Goal: Transaction & Acquisition: Purchase product/service

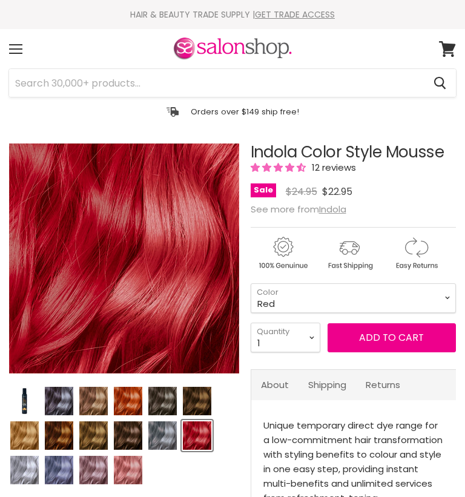
select select "Red"
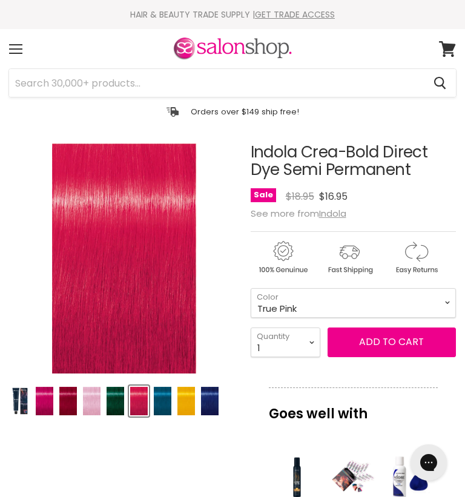
click at [76, 399] on img "Product thumbnails" at bounding box center [68, 401] width 18 height 28
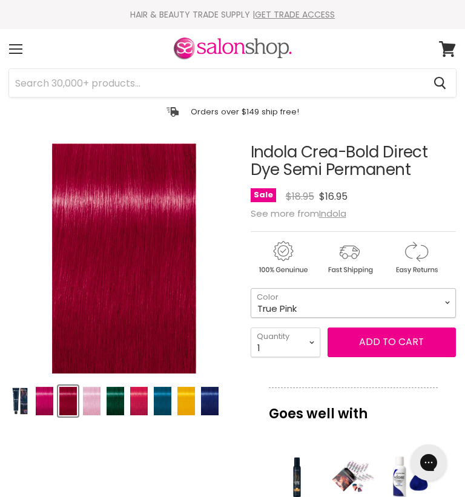
click at [446, 304] on select "Fuchsia Pink Bright Red Pastel Lavender True Pink Turquoise Blue Indigo Blue Ca…" at bounding box center [353, 303] width 205 height 30
select select "Bright Red"
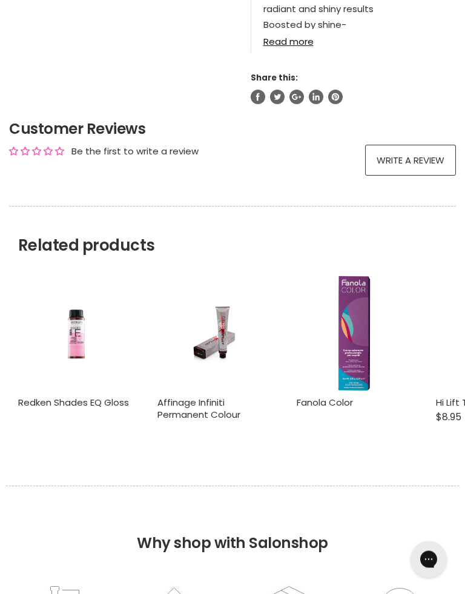
scroll to position [792, 0]
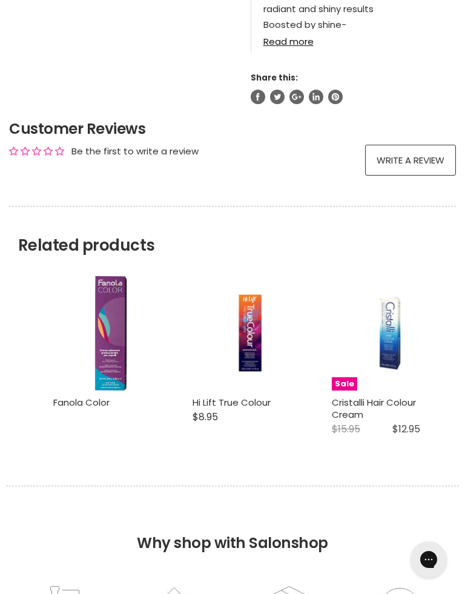
click at [248, 407] on link "Hi Lift True Colour" at bounding box center [232, 402] width 78 height 13
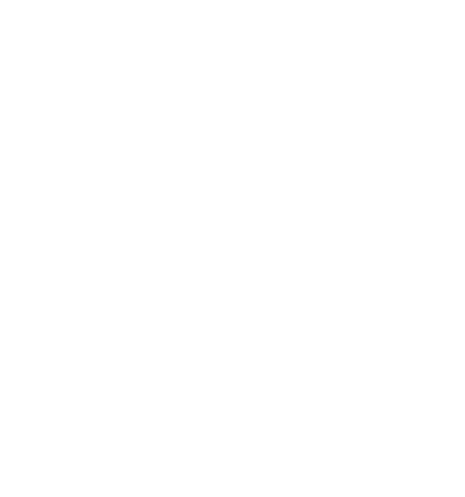
click at [85, 90] on img "Product thumbnails" at bounding box center [94, 100] width 19 height 28
click at [85, 86] on img "Product thumbnails" at bounding box center [94, 100] width 19 height 28
click at [135, 86] on img "Product thumbnails" at bounding box center [144, 100] width 19 height 28
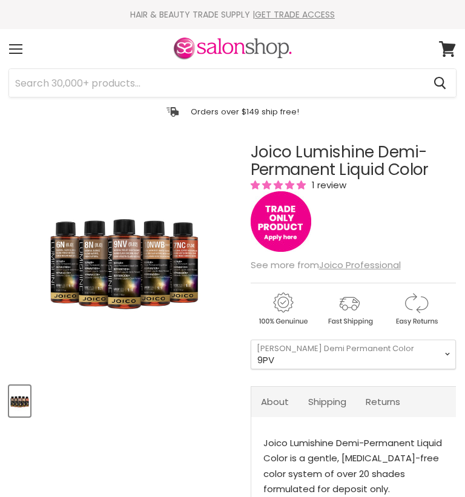
select select "9PV"
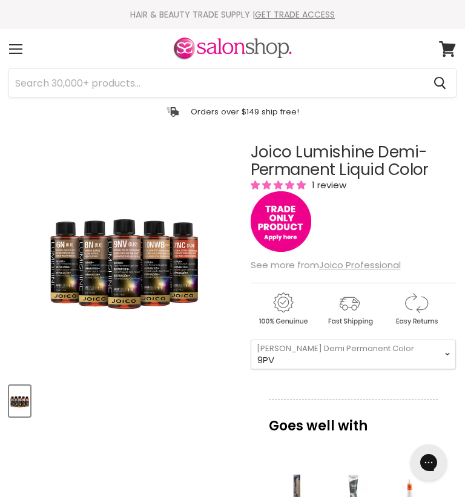
click at [22, 47] on div "Menu" at bounding box center [15, 49] width 25 height 28
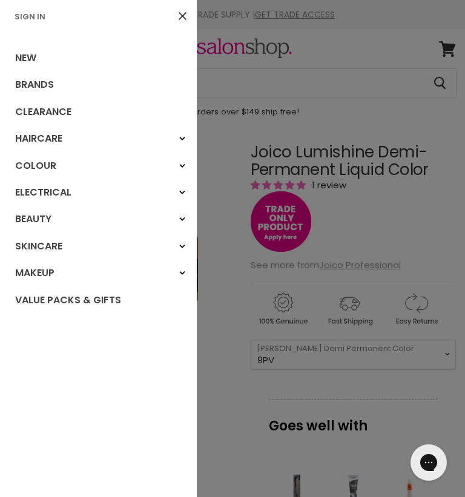
click at [68, 113] on link "Clearance" at bounding box center [98, 112] width 197 height 27
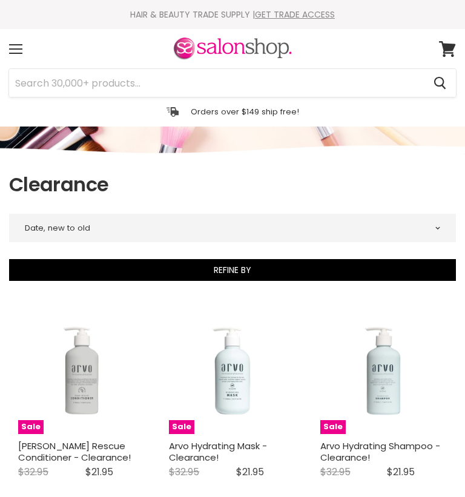
select select "created-descending"
select select "price-ascending"
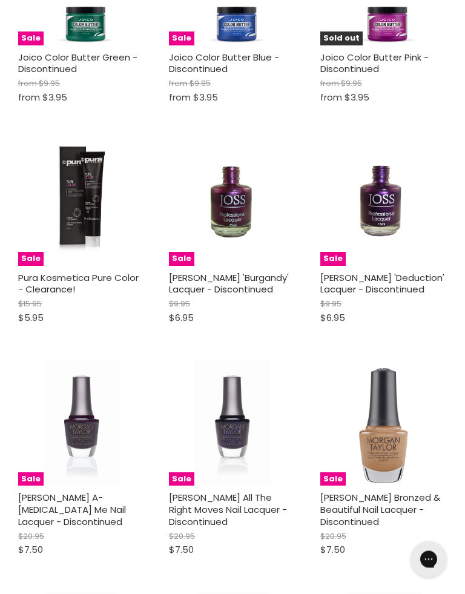
scroll to position [389, 0]
click at [66, 280] on link "Pura Kosmetica Pure Color - Clearance!" at bounding box center [78, 283] width 121 height 25
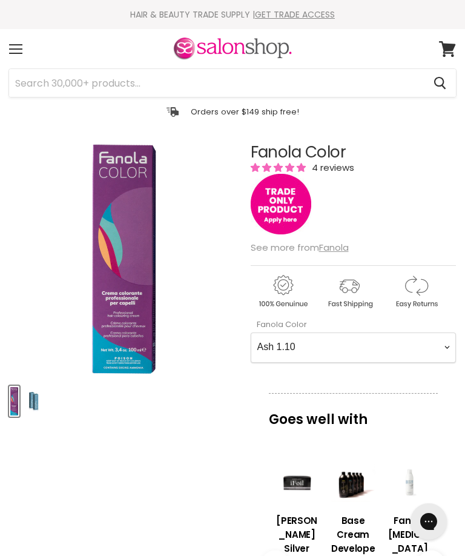
click at [44, 83] on input "Search" at bounding box center [216, 83] width 415 height 28
click at [210, 316] on div "Click or scroll to zoom Tap or pinch to zoom" at bounding box center [124, 259] width 230 height 230
click at [450, 347] on Color-0-0 "Ash 1.10 Ash 5.1 Ash 6.1 Ash 7.1 Ash 8.1 Ash 9.1 Ash 10.1 Intense Ash 5.11 Inte…" at bounding box center [353, 348] width 205 height 30
click at [442, 354] on Color-0-0 "Ash 1.10 Ash 5.1 Ash 6.1 Ash 7.1 Ash 8.1 Ash 9.1 Ash 10.1 Intense Ash 5.11 Inte…" at bounding box center [353, 348] width 205 height 30
select Color-0-0 "Intense Red 7.66"
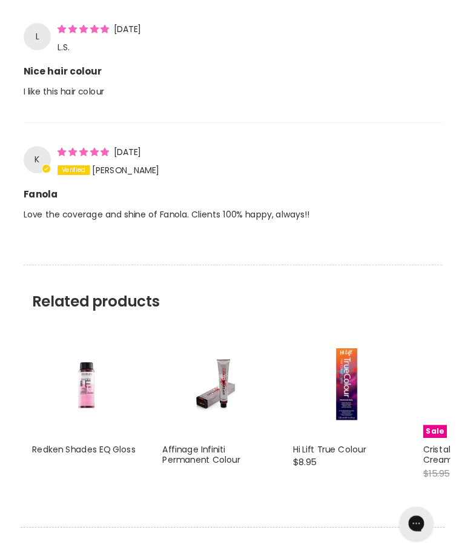
scroll to position [1409, 0]
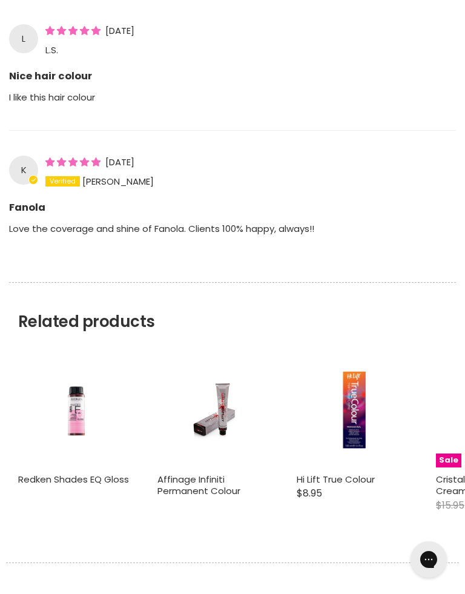
click at [358, 408] on img "Main content" at bounding box center [354, 410] width 75 height 115
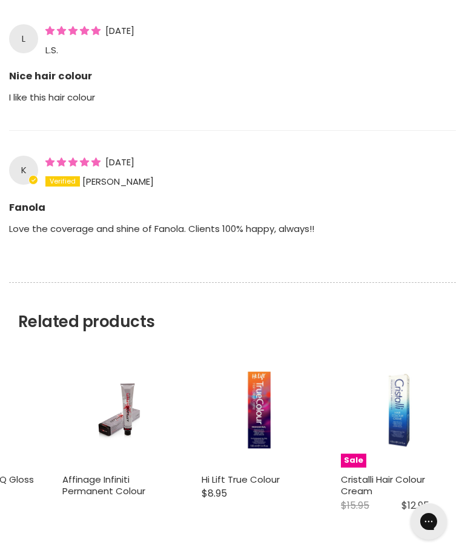
click at [270, 427] on img "Main content" at bounding box center [259, 410] width 75 height 115
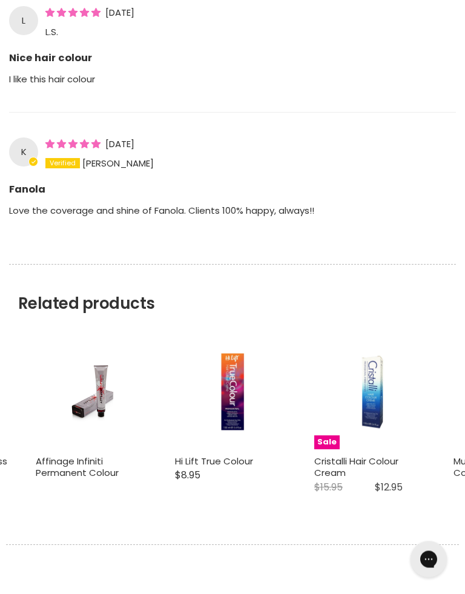
scroll to position [1427, 0]
click at [213, 468] on link "Hi Lift True Colour" at bounding box center [214, 461] width 78 height 13
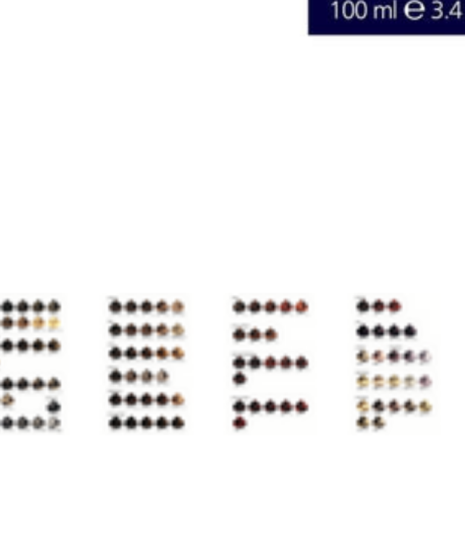
click at [85, 387] on img "Product thumbnails" at bounding box center [94, 401] width 19 height 28
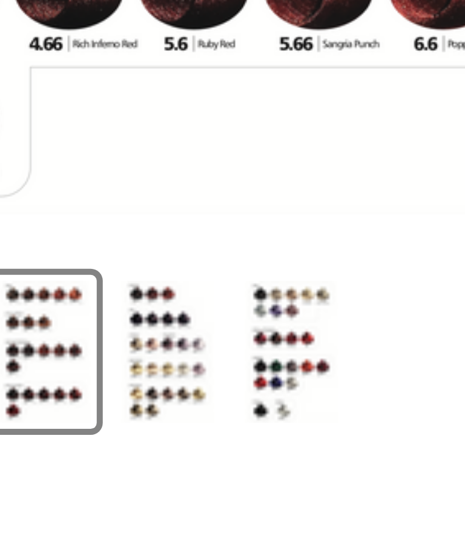
click at [110, 387] on img "Product thumbnails" at bounding box center [119, 401] width 19 height 28
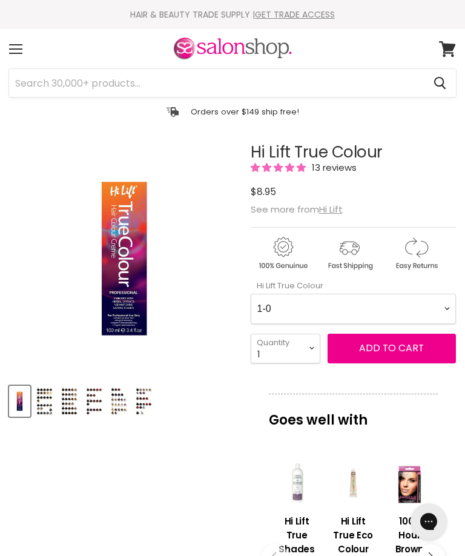
click at [441, 307] on Colour-0-0 "1-0 1-10 2-0 2-20 3-0 4-0 4-0 4-00 4-20 4-6 4.62 4-66 4-75 4-77 5-0 5-00 5-1 5-…" at bounding box center [353, 309] width 205 height 30
select Colour-0-0 "5.62"
click at [311, 348] on select "1 2 3 4 5 6 7 8 9 10+" at bounding box center [286, 349] width 70 height 30
select select "2"
type input "2"
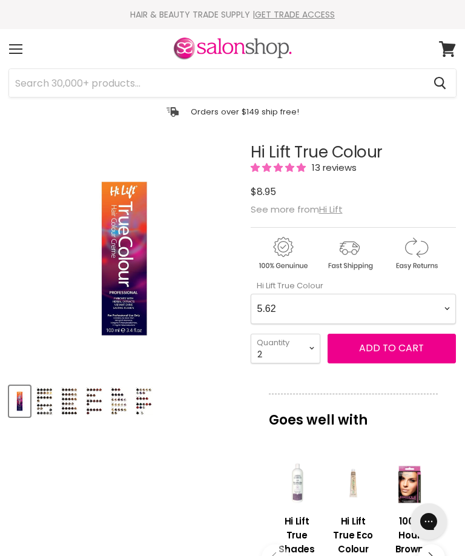
click at [393, 351] on span "Add to cart" at bounding box center [391, 348] width 65 height 14
click at [393, 348] on span "Add to cart" at bounding box center [391, 348] width 65 height 14
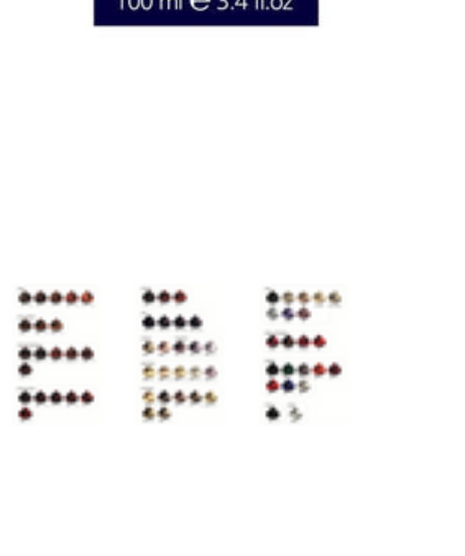
click at [110, 363] on img "Product thumbnails" at bounding box center [119, 377] width 19 height 28
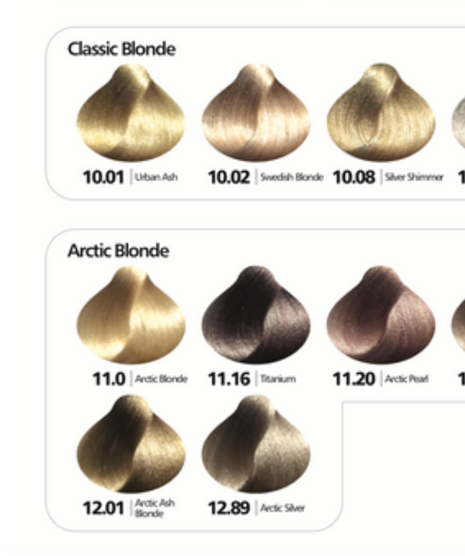
click at [26, 119] on img "Hi Lift True Colour image. Click or Scroll to Zoom." at bounding box center [84, 234] width 150 height 230
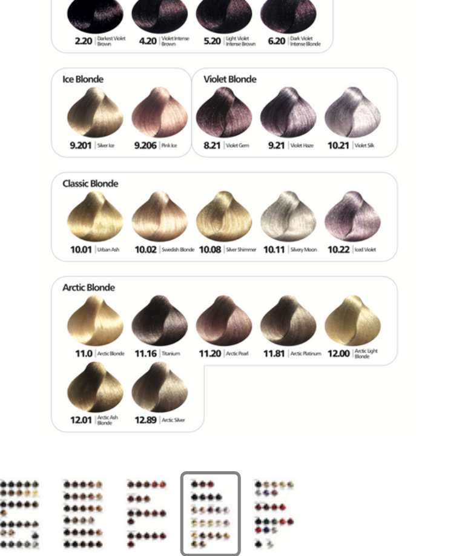
click at [35, 363] on img "Product thumbnails" at bounding box center [44, 377] width 19 height 28
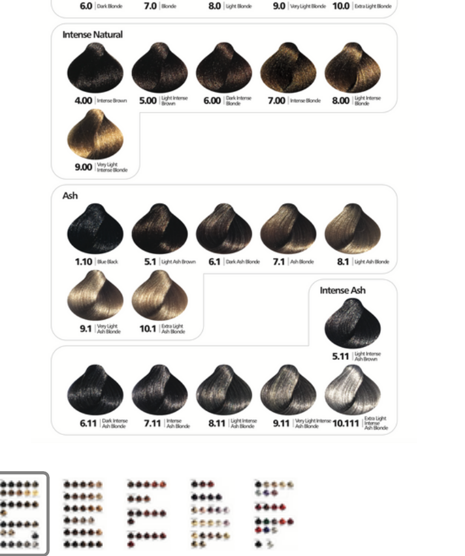
click at [35, 363] on img "Product thumbnails" at bounding box center [44, 377] width 19 height 28
click at [100, 119] on img "Hi Lift True Colour image. Click or Scroll to Zoom." at bounding box center [84, 234] width 150 height 230
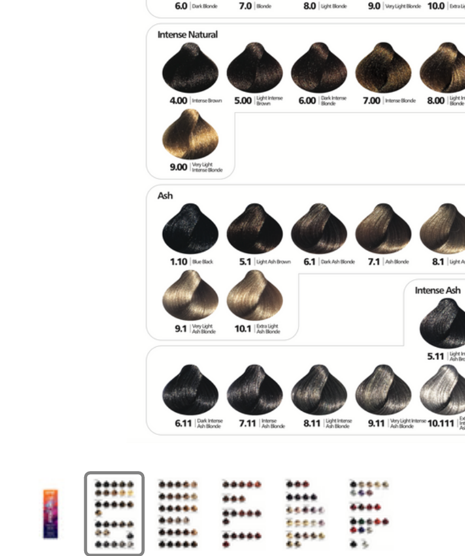
click at [21, 363] on img "Product thumbnails" at bounding box center [19, 377] width 19 height 28
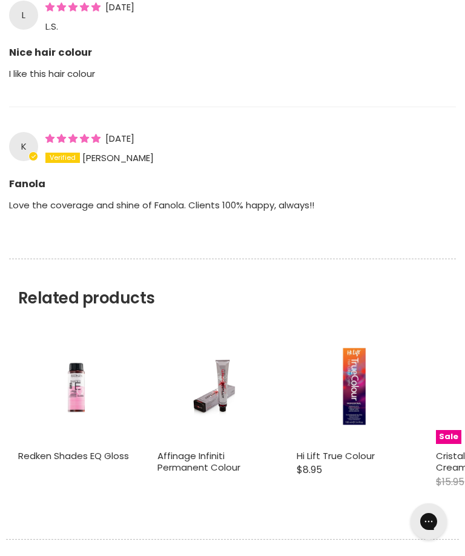
click at [322, 457] on link "Hi Lift True Colour" at bounding box center [336, 456] width 78 height 13
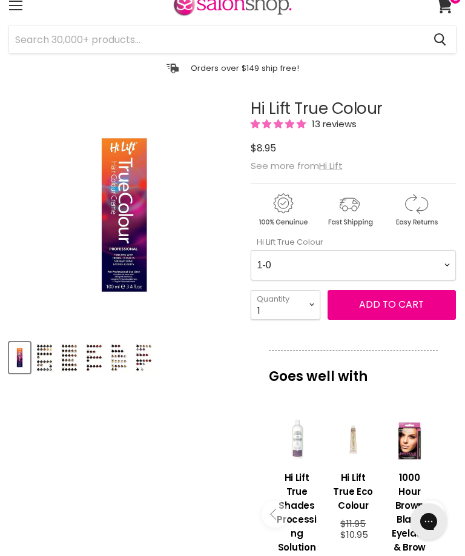
scroll to position [43, 0]
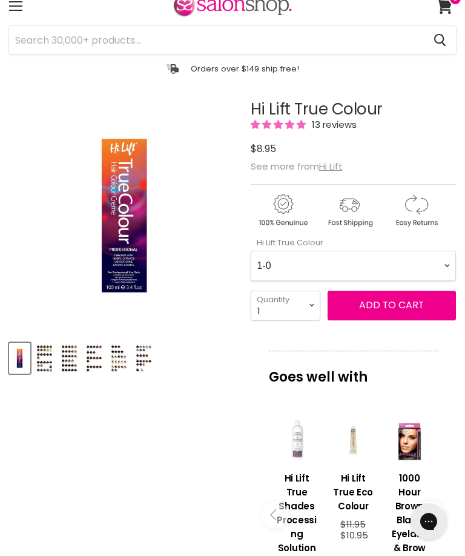
click at [445, 265] on Colour-0-0 "1-0 1-10 2-0 2-20 3-0 4-0 4-0 4-00 4-20 4-6 4.62 4-66 4-75 4-77 5-0 5-00 5-1 5-…" at bounding box center [353, 266] width 205 height 30
select Colour-0-0 "10-0"
click at [310, 308] on select "1 2 3 4 5 6 7 8 9 10+" at bounding box center [286, 306] width 70 height 30
select select "2"
type input "2"
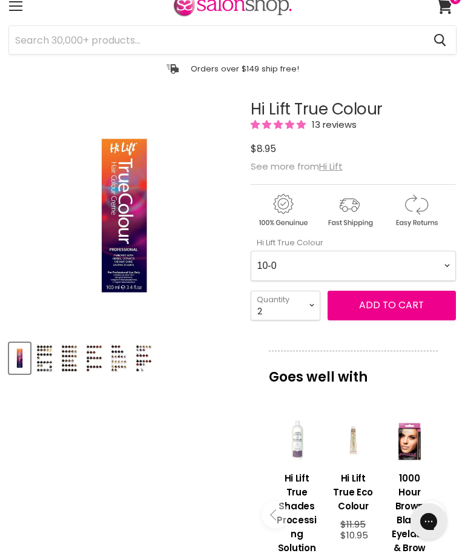
click at [390, 310] on span "Add to cart" at bounding box center [391, 305] width 65 height 14
click at [386, 304] on span "Add to cart" at bounding box center [391, 305] width 65 height 14
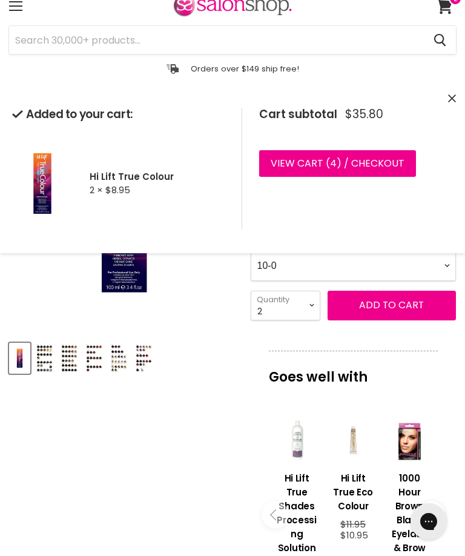
click at [333, 158] on span "4" at bounding box center [333, 163] width 7 height 14
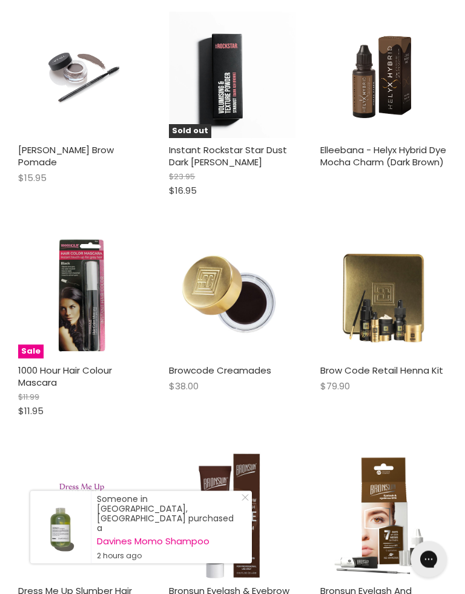
scroll to position [1151, 0]
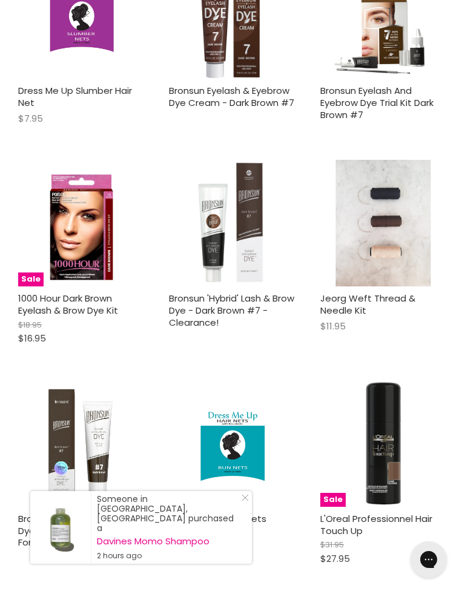
scroll to position [1658, 0]
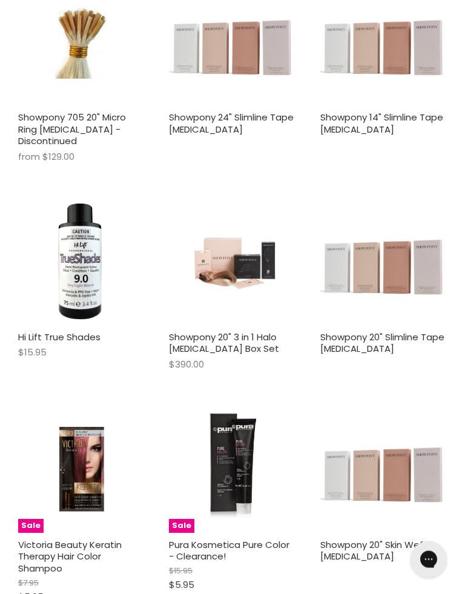
scroll to position [3327, 0]
click at [212, 539] on link "Pura Kosmetica Pure Color - Clearance!" at bounding box center [229, 551] width 121 height 25
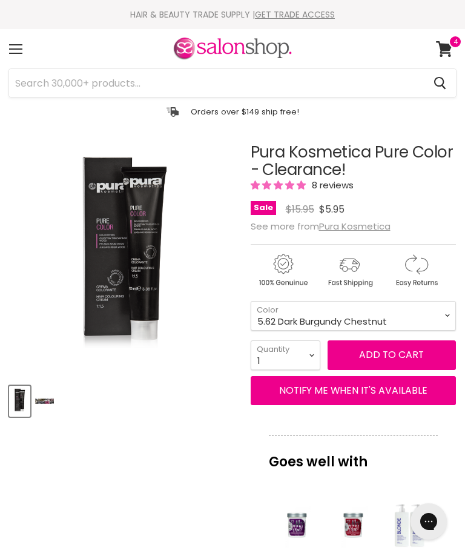
select select "5.62 Dark Burgundy Chestnut"
click at [393, 354] on button "Add to cart" at bounding box center [392, 355] width 128 height 29
click at [452, 47] on span at bounding box center [455, 41] width 13 height 13
